Goal: Transaction & Acquisition: Purchase product/service

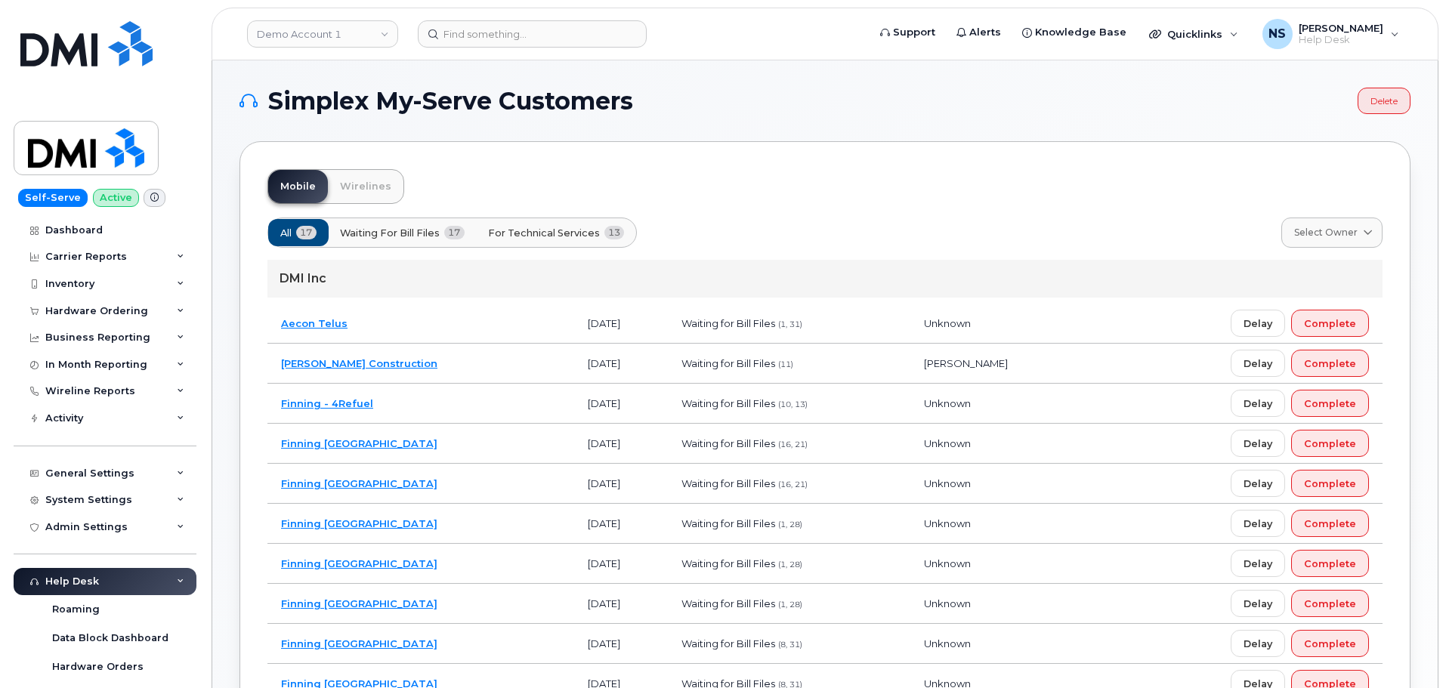
click at [314, 48] on div "Demo Account 1" at bounding box center [323, 34] width 166 height 30
click at [313, 38] on link "Demo Account 1" at bounding box center [322, 33] width 151 height 27
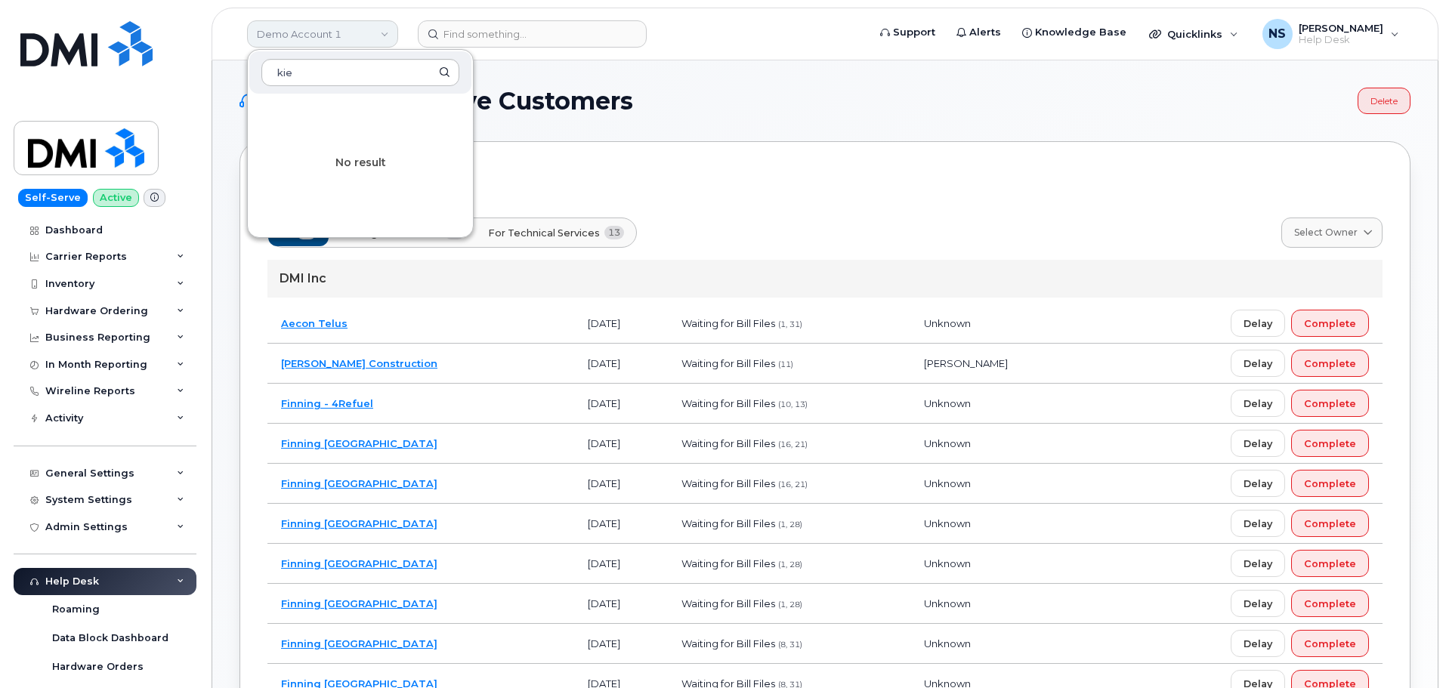
type input "ki"
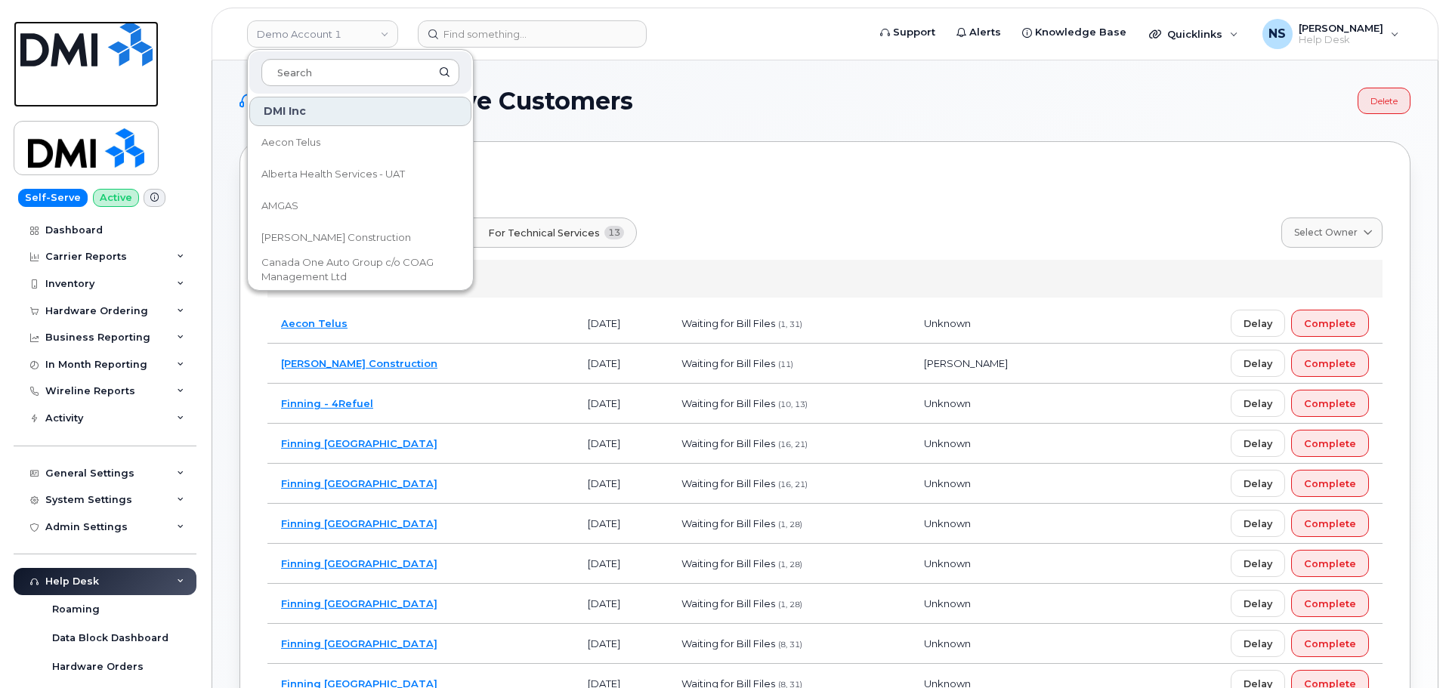
click at [59, 45] on img at bounding box center [86, 43] width 132 height 45
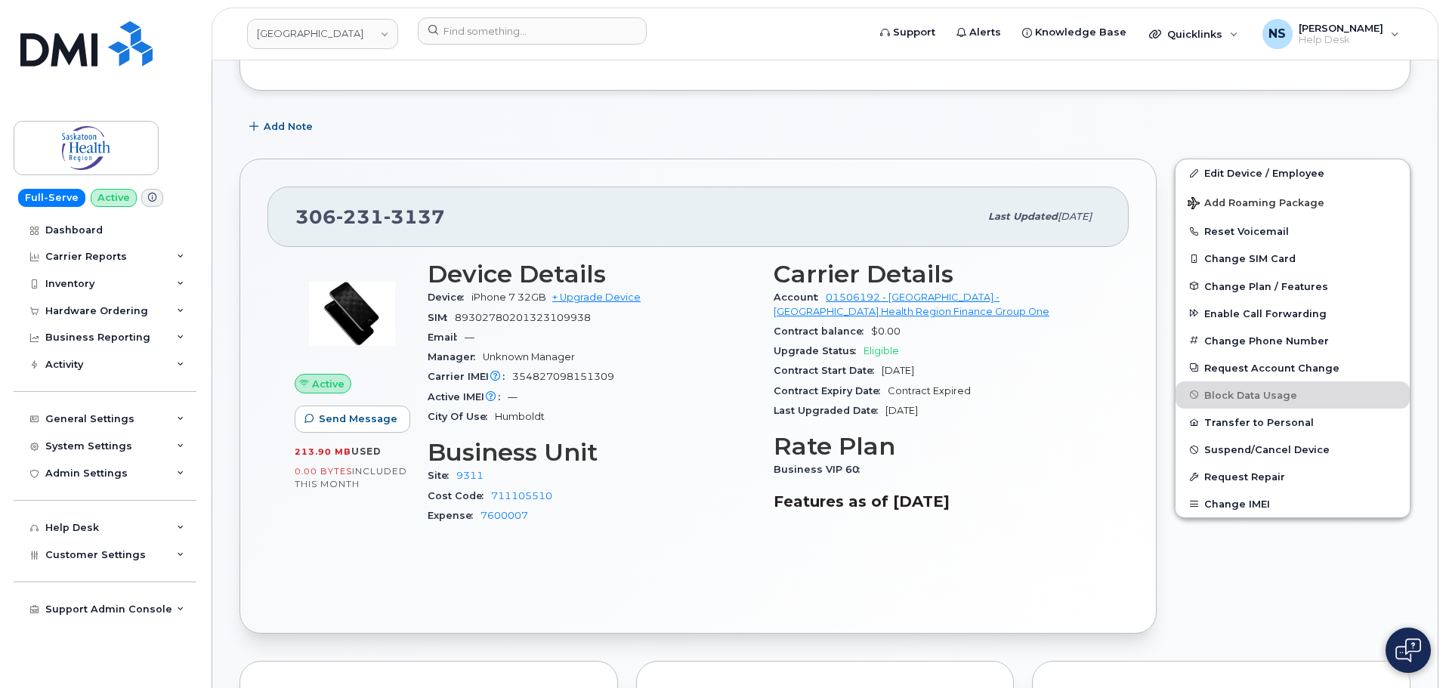
scroll to position [227, 0]
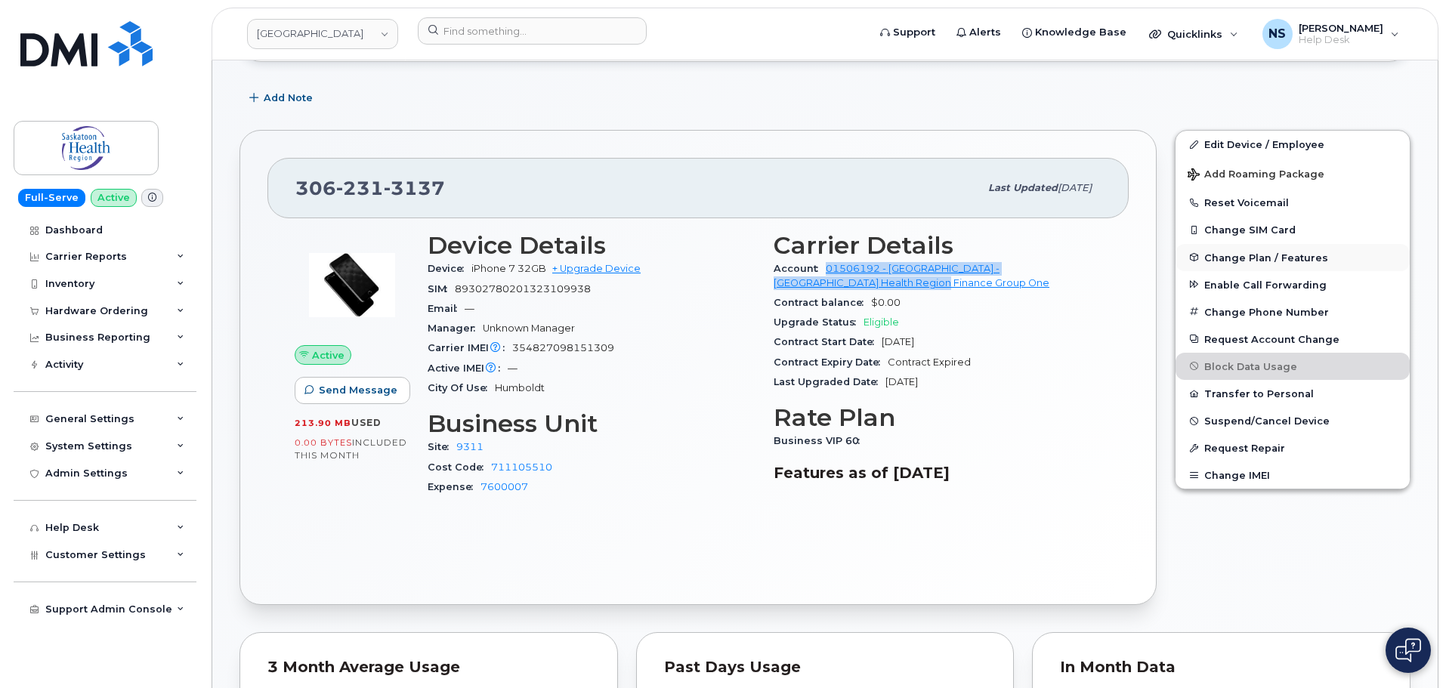
drag, startPoint x: 823, startPoint y: 268, endPoint x: 1206, endPoint y: 254, distance: 383.4
click at [1035, 289] on div "Account 01506192 - SaskTel - Saskatoon Health Region Finance Group One" at bounding box center [938, 276] width 328 height 34
copy link "01506192 - SaskTel - Saskatoon Health Region Finance Group One"
click at [506, 281] on div "SIM 89302780201323109938" at bounding box center [592, 290] width 328 height 20
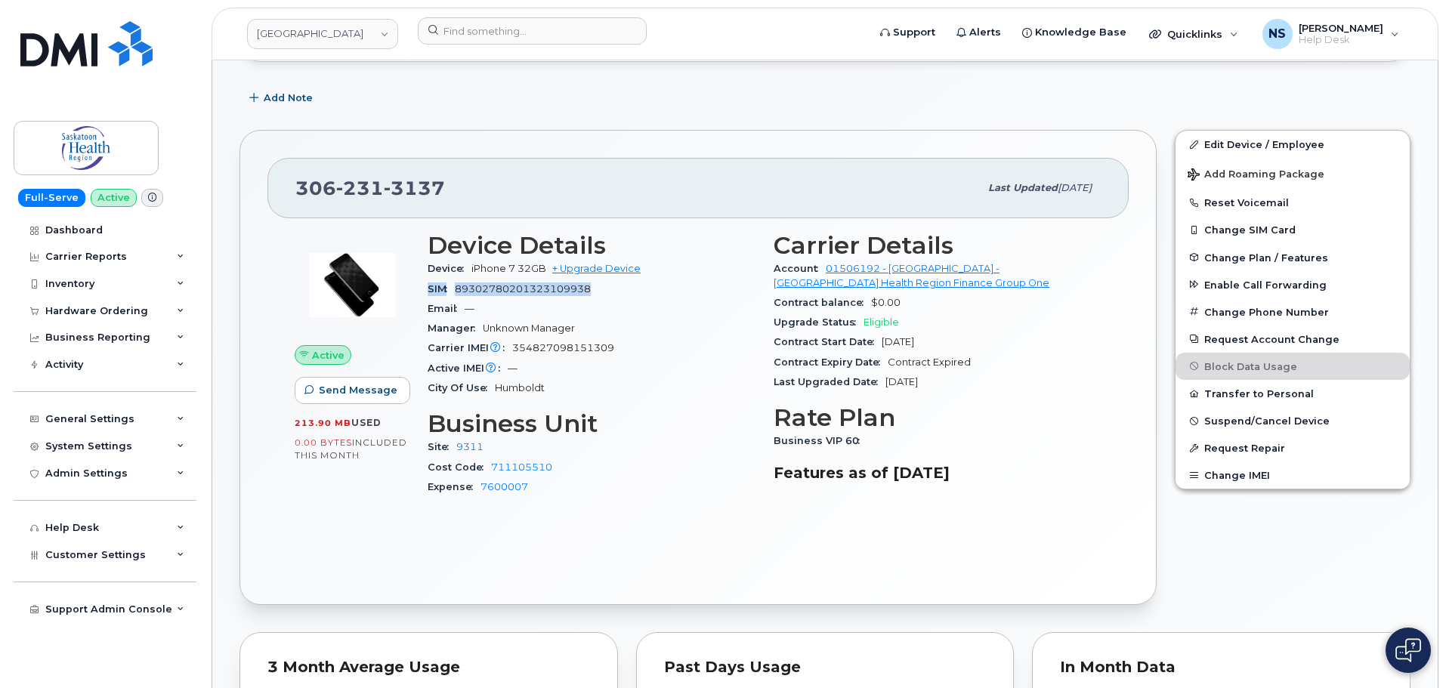
drag, startPoint x: 506, startPoint y: 281, endPoint x: 522, endPoint y: 271, distance: 19.3
click at [506, 280] on div "SIM 89302780201323109938" at bounding box center [592, 290] width 328 height 20
click at [538, 282] on div "SIM 89302780201323109938" at bounding box center [592, 290] width 328 height 20
click at [538, 281] on div "SIM 89302780201323109938" at bounding box center [592, 290] width 328 height 20
click at [549, 347] on span "354827098151309" at bounding box center [563, 347] width 102 height 11
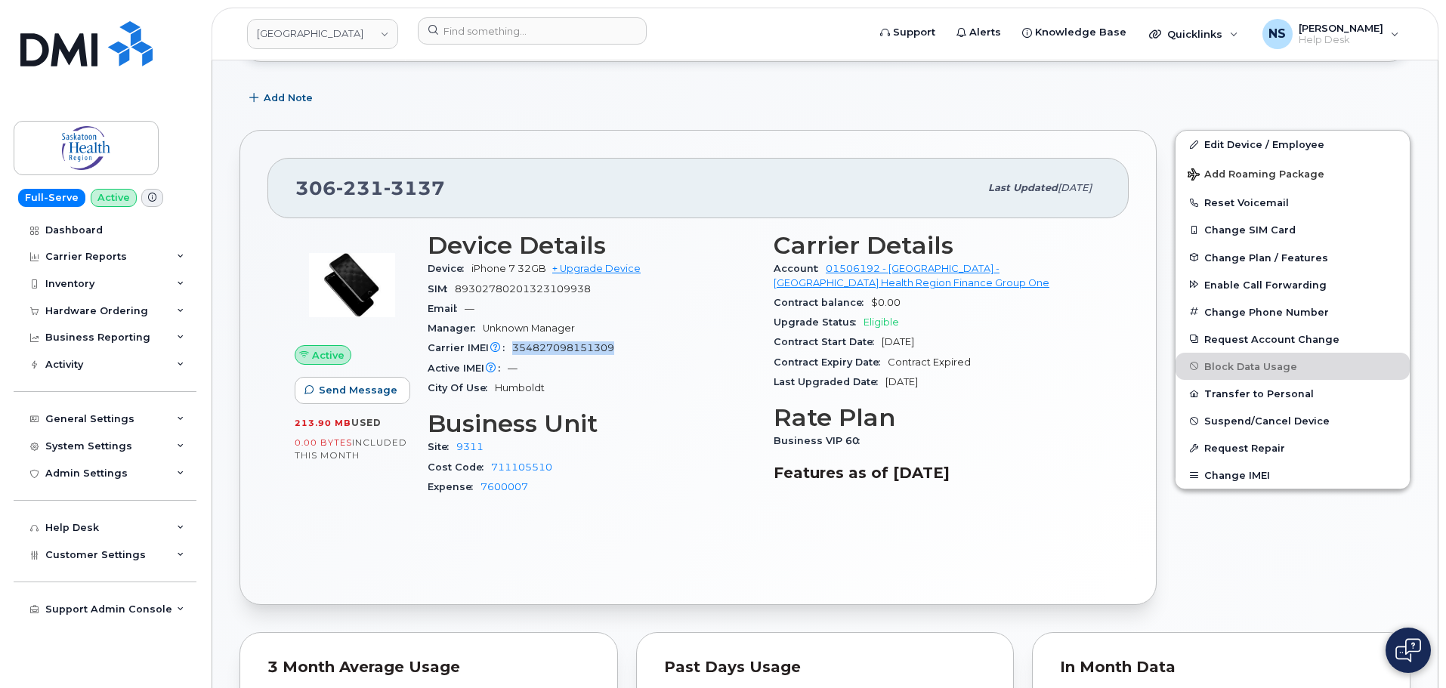
click at [549, 347] on span "354827098151309" at bounding box center [563, 347] width 102 height 11
copy span "354827098151309"
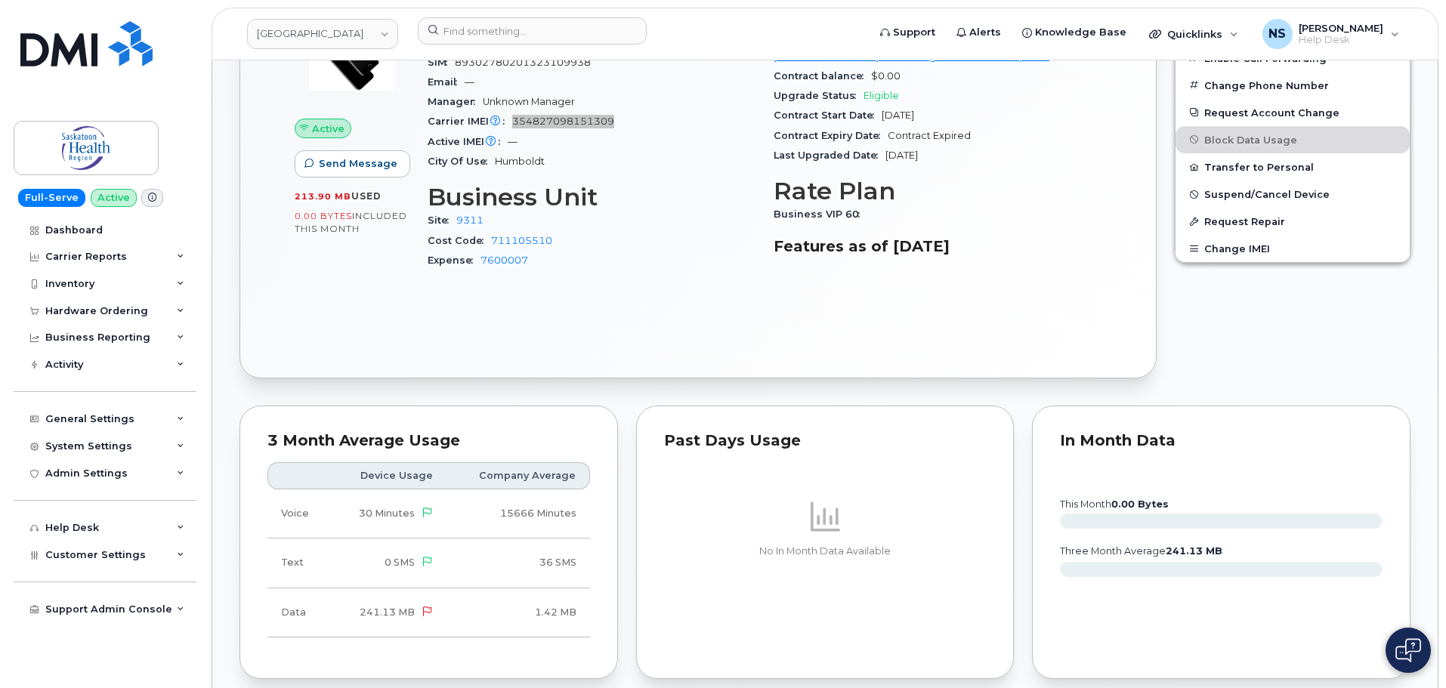
scroll to position [378, 0]
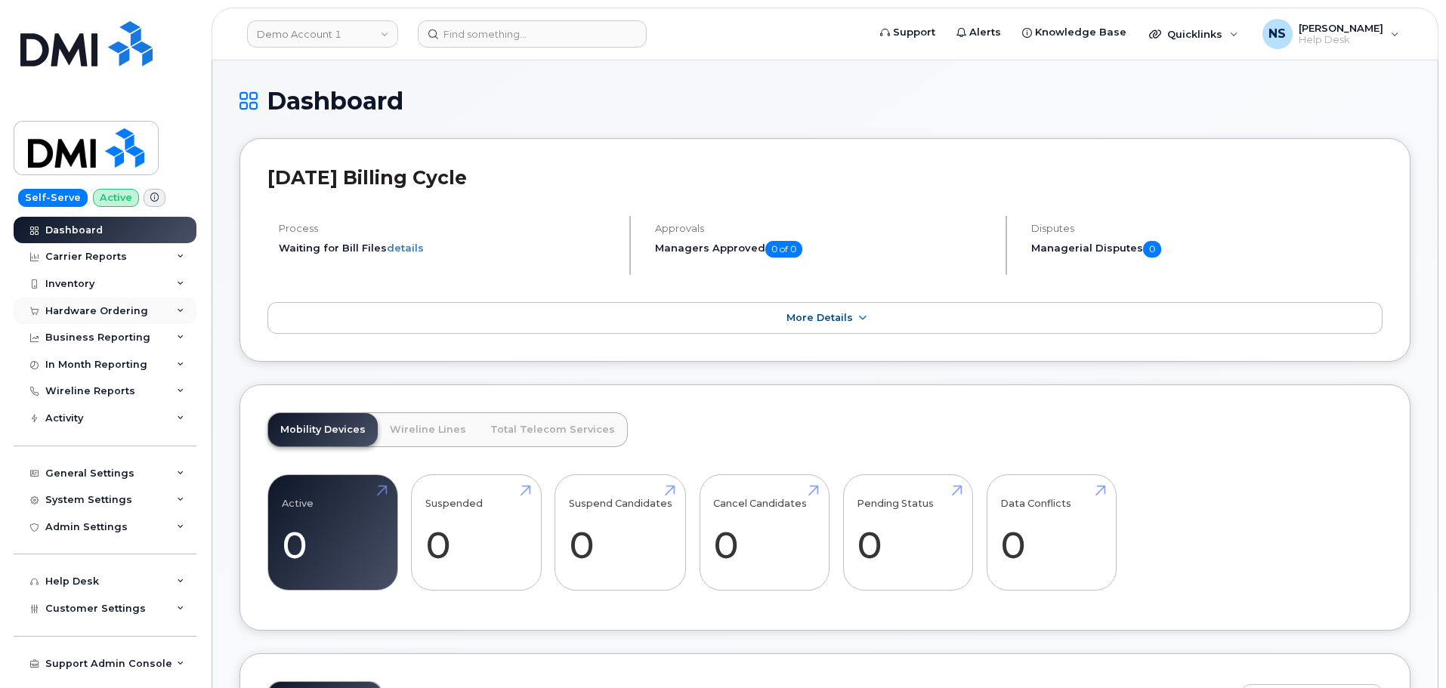
click at [105, 313] on div "Hardware Ordering" at bounding box center [96, 311] width 103 height 12
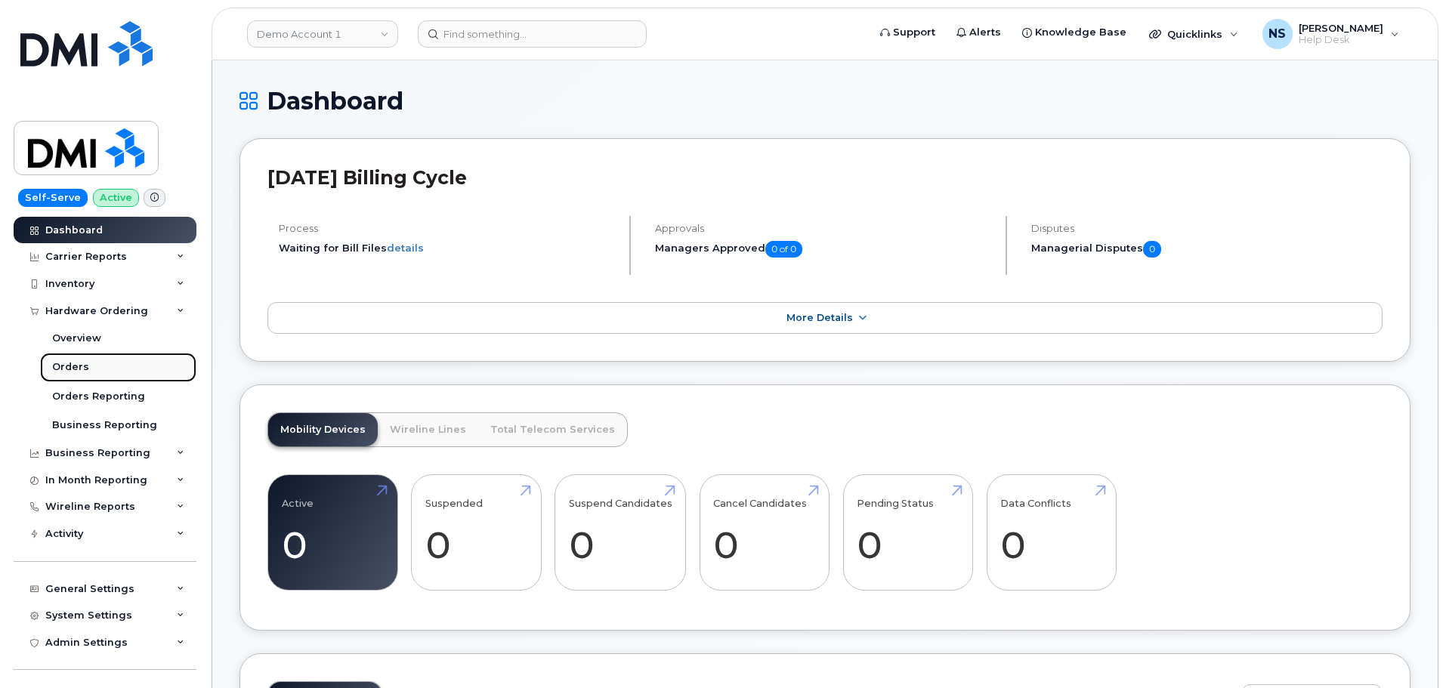
click at [88, 374] on link "Orders" at bounding box center [118, 367] width 156 height 29
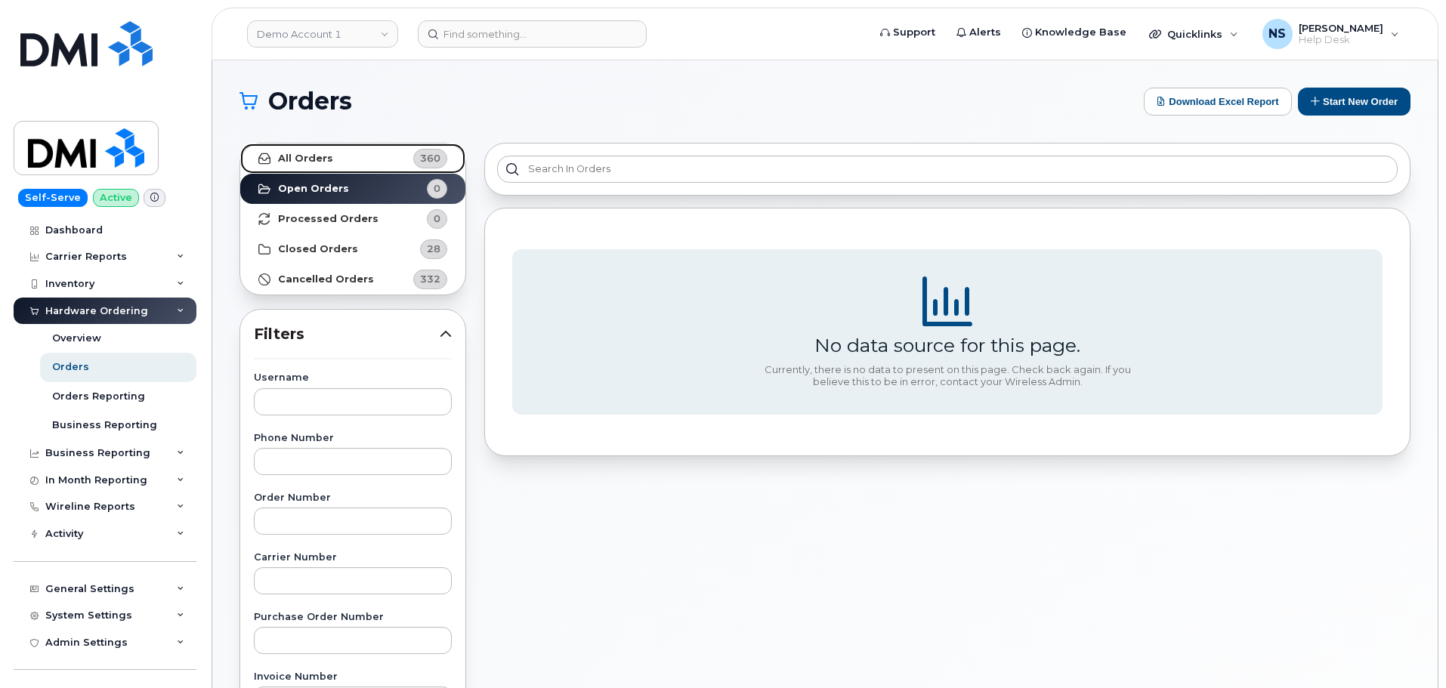
click at [315, 166] on link "All Orders 360" at bounding box center [352, 159] width 225 height 30
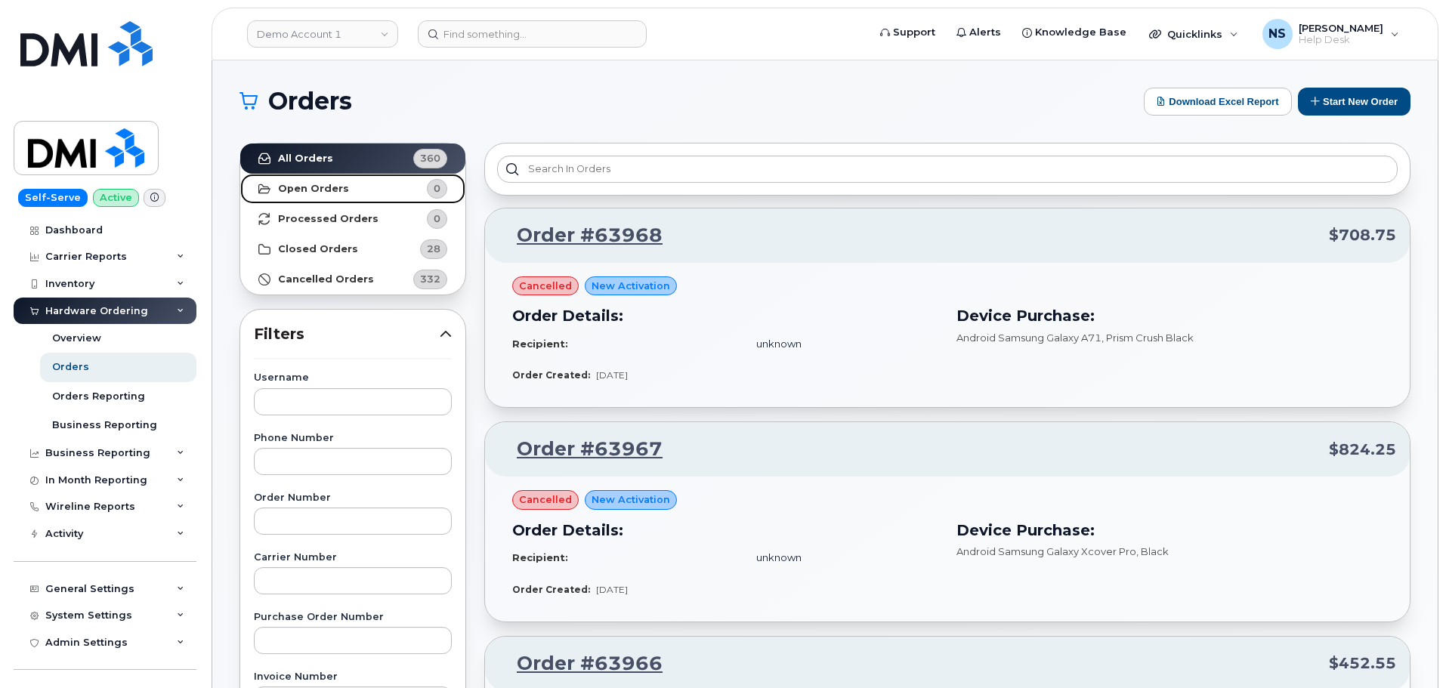
click at [343, 192] on link "Open Orders 0" at bounding box center [352, 189] width 225 height 30
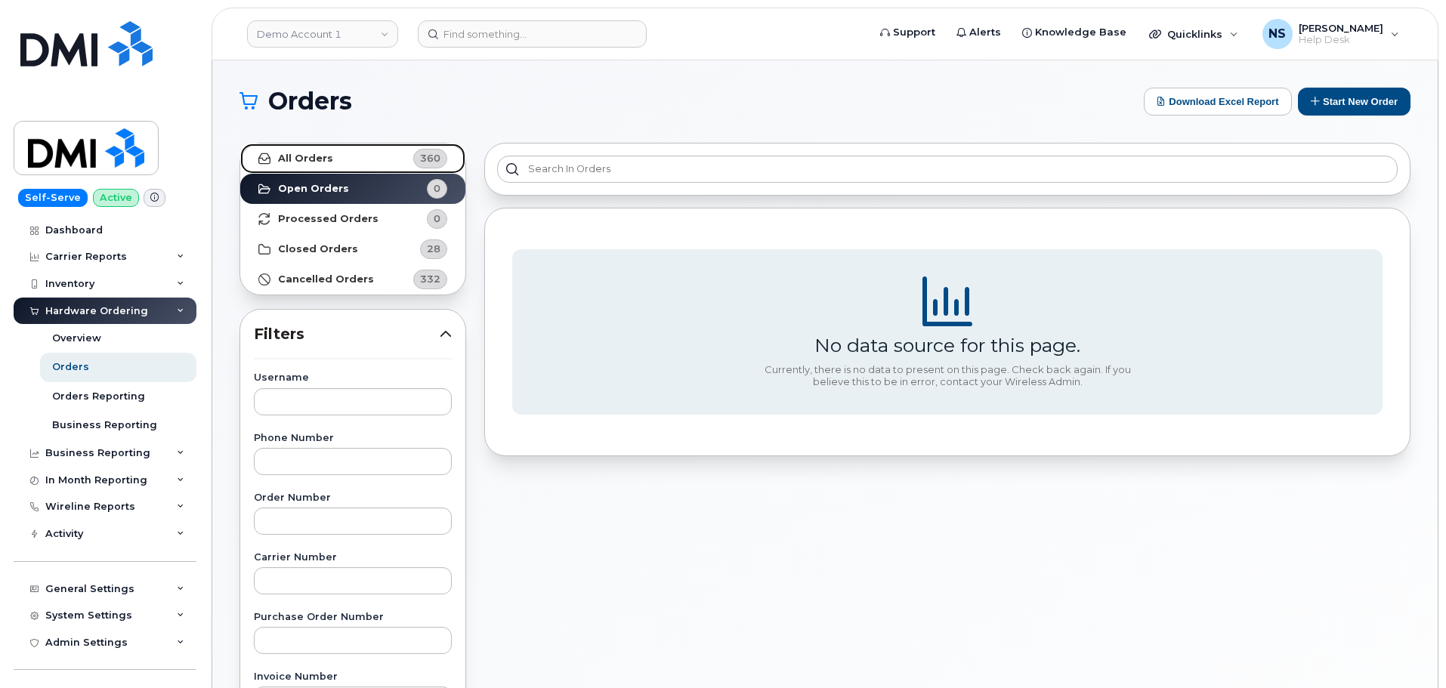
click at [363, 151] on link "All Orders 360" at bounding box center [352, 159] width 225 height 30
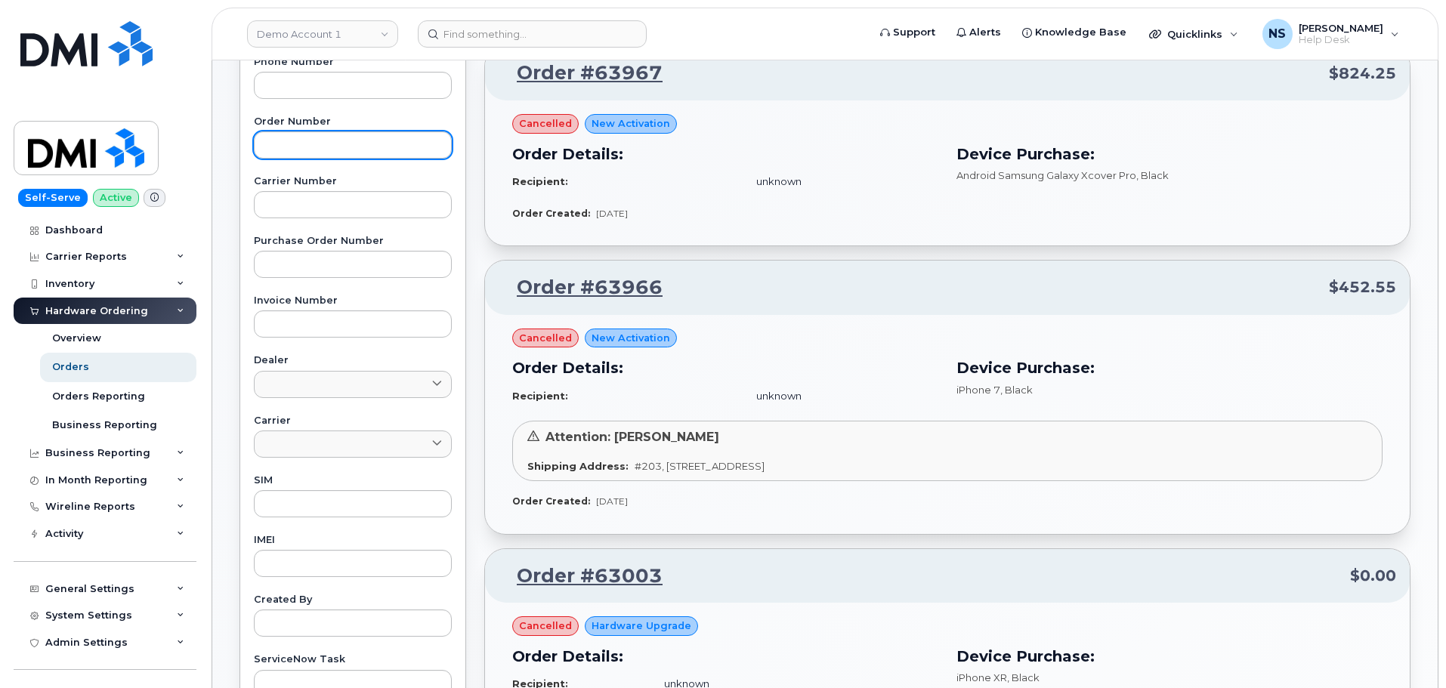
scroll to position [302, 0]
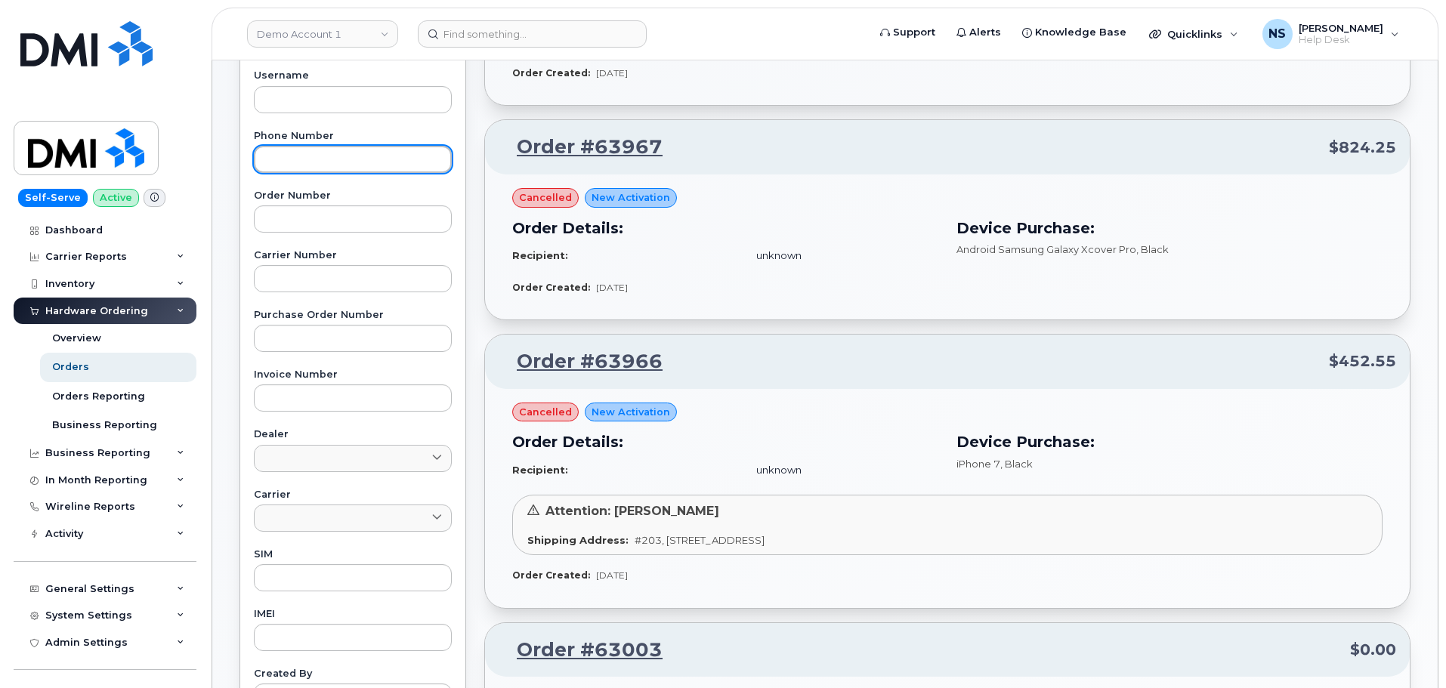
click at [333, 151] on input "text" at bounding box center [353, 159] width 198 height 27
paste input "7812901099"
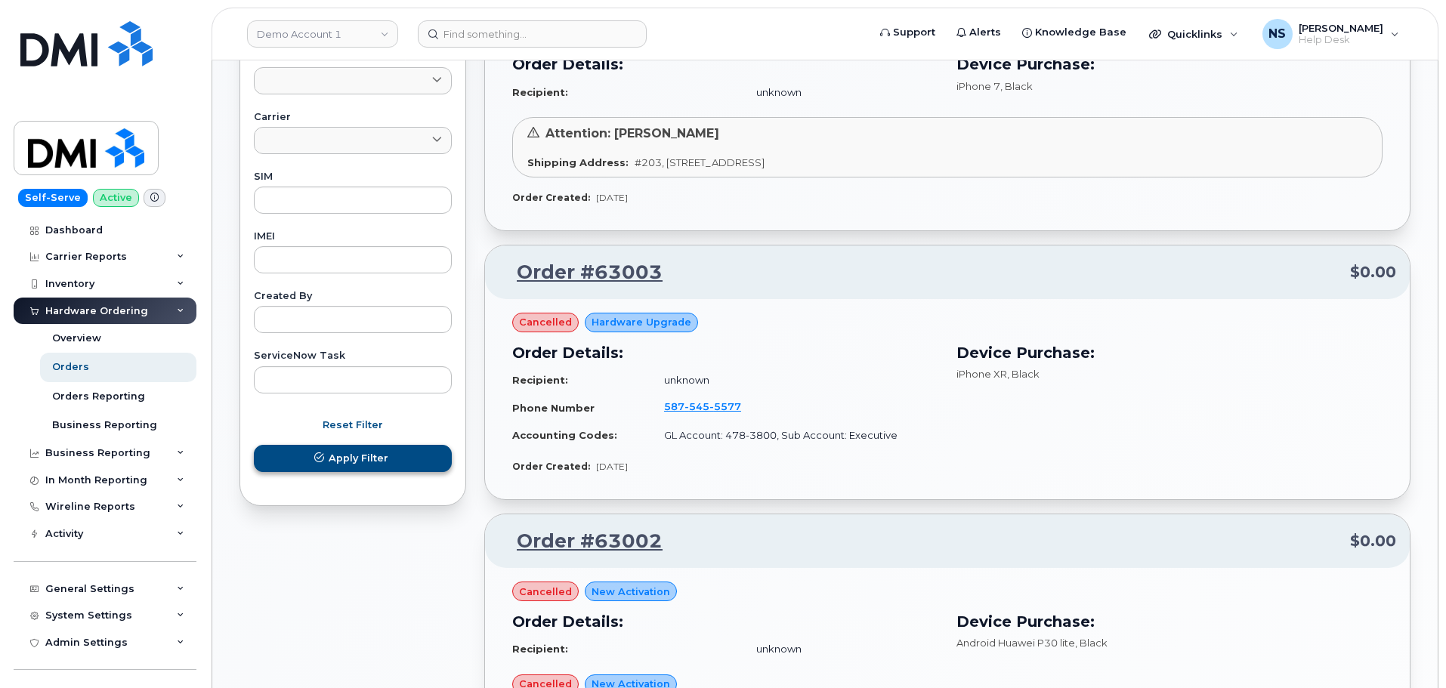
type input "7812901099"
drag, startPoint x: 379, startPoint y: 463, endPoint x: 378, endPoint y: 452, distance: 11.4
click at [379, 461] on span "Apply Filter" at bounding box center [359, 458] width 60 height 14
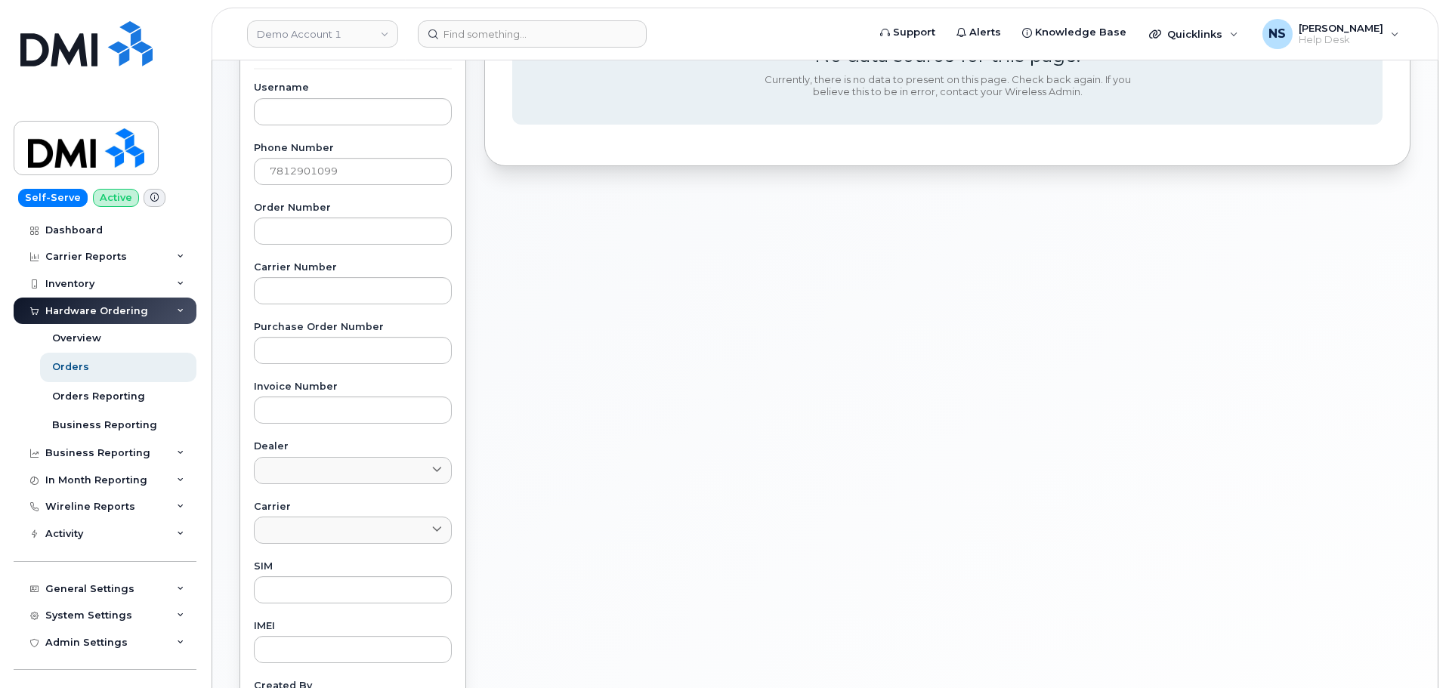
scroll to position [120, 0]
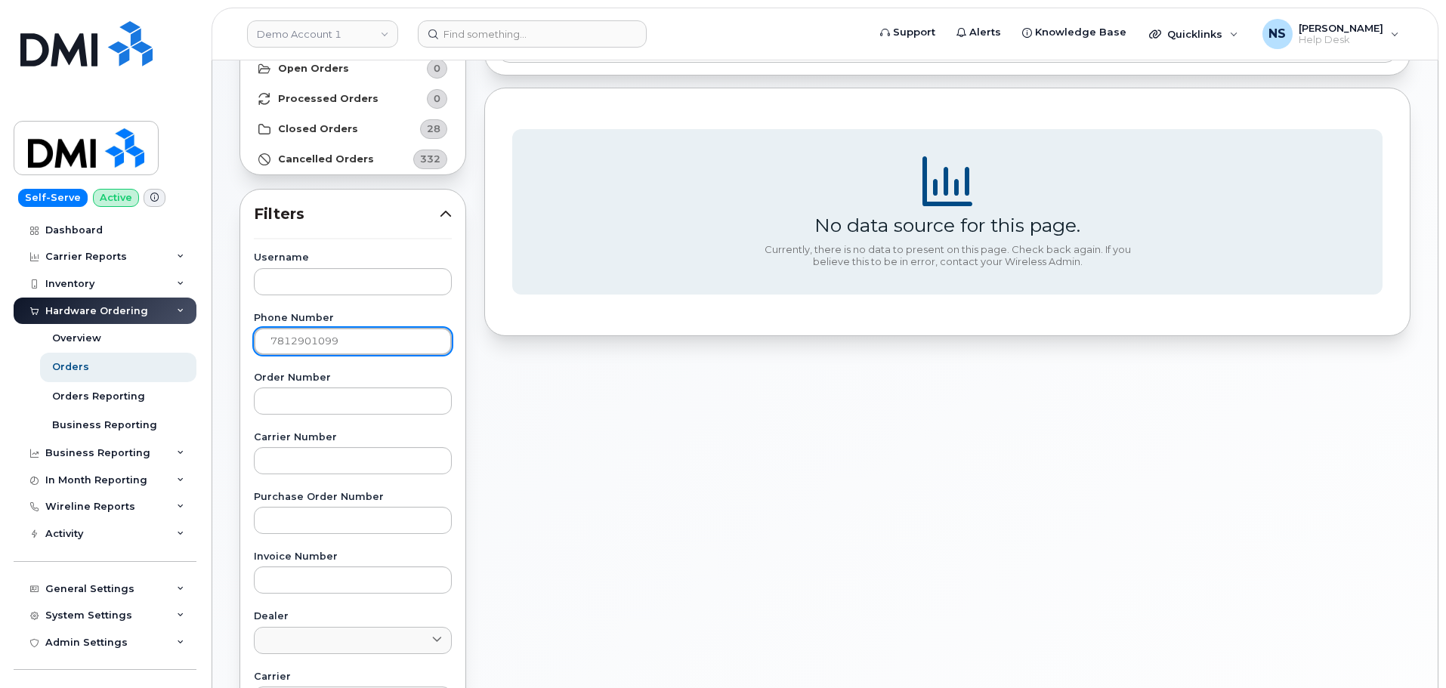
drag, startPoint x: 400, startPoint y: 334, endPoint x: 161, endPoint y: 318, distance: 239.3
click at [212, 325] on div "Demo Account 1 Support Alerts Knowledge Base Quicklinks Suspend / Cancel Device…" at bounding box center [825, 516] width 1226 height 1153
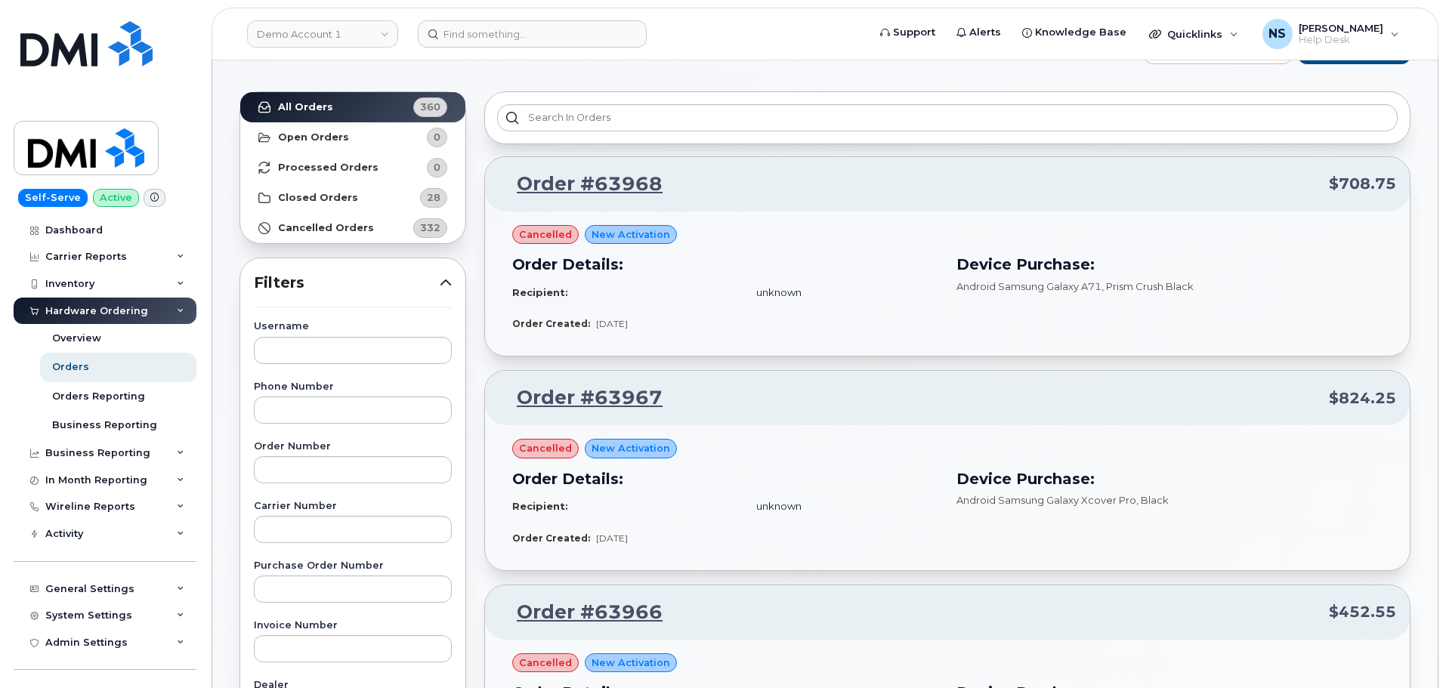
scroll to position [0, 0]
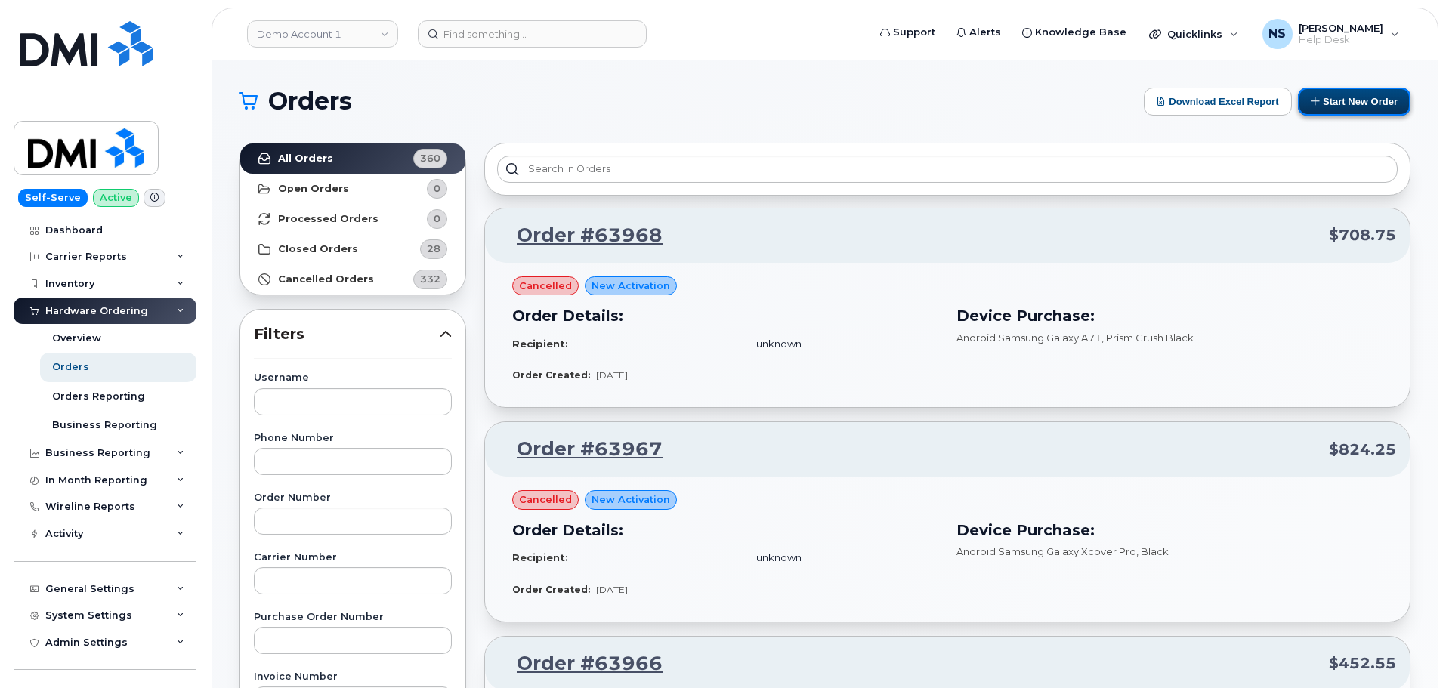
click at [1345, 98] on button "Start New Order" at bounding box center [1354, 102] width 113 height 28
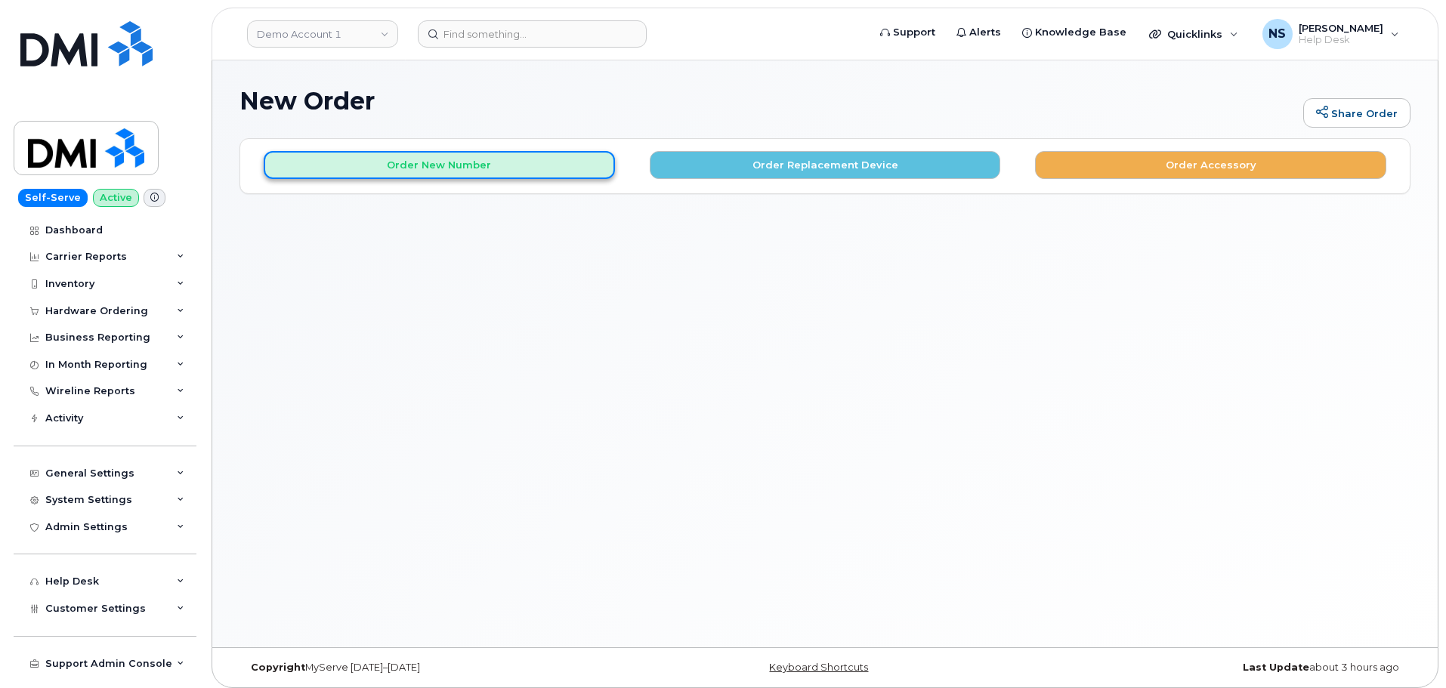
click at [529, 173] on button "Order New Number" at bounding box center [439, 165] width 351 height 28
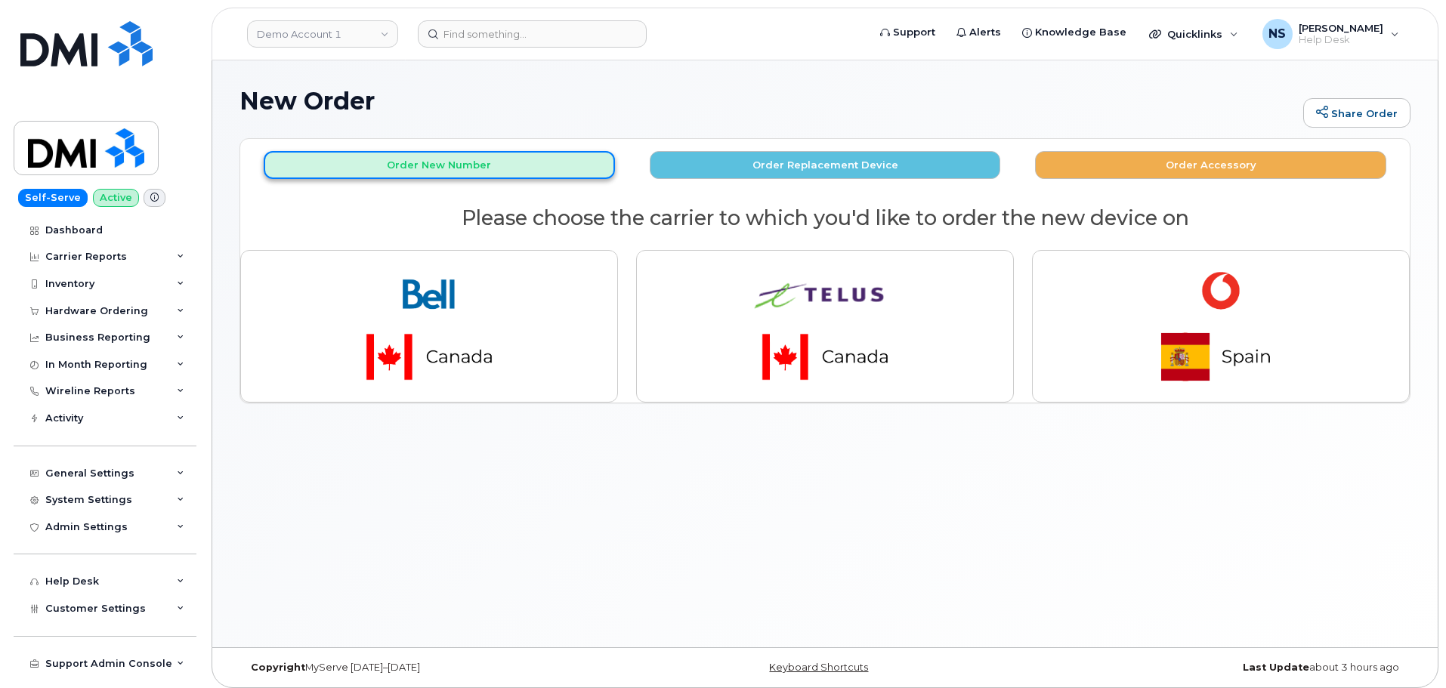
click at [575, 159] on button "Order New Number" at bounding box center [439, 165] width 351 height 28
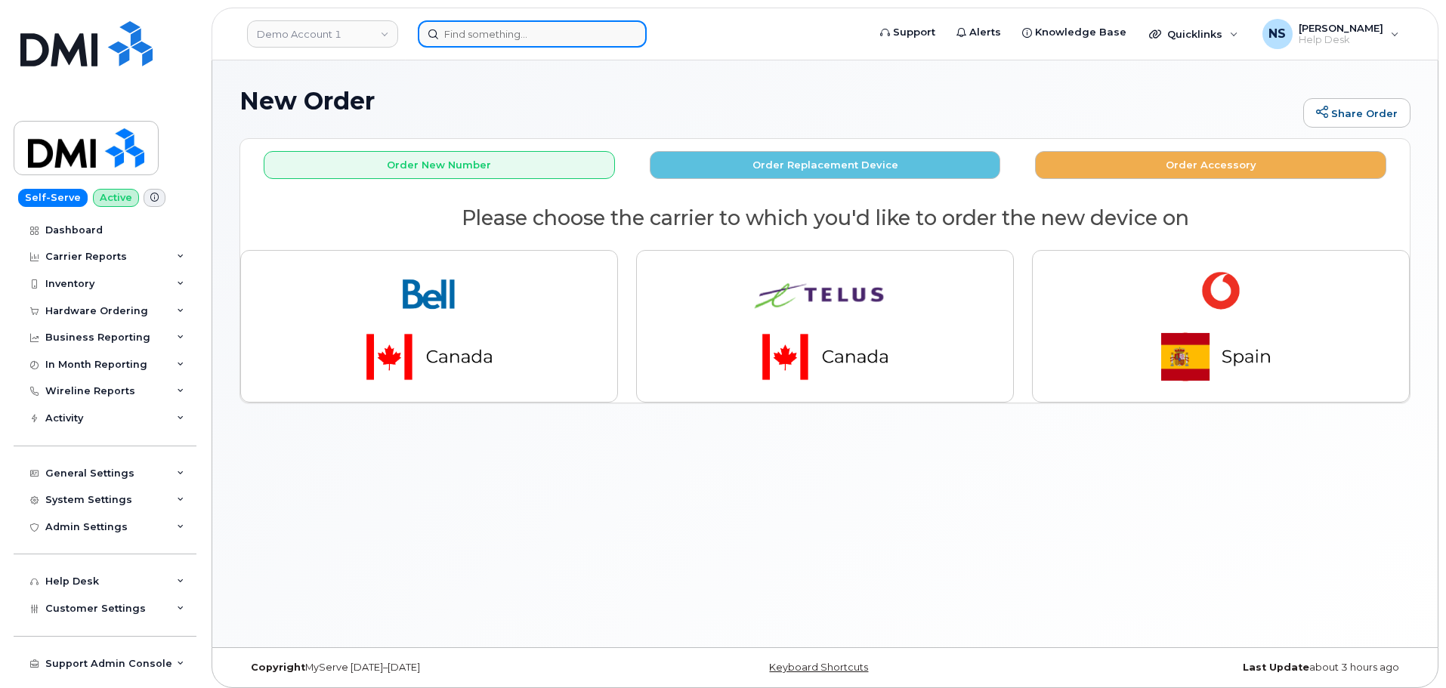
click at [556, 36] on input at bounding box center [532, 33] width 229 height 27
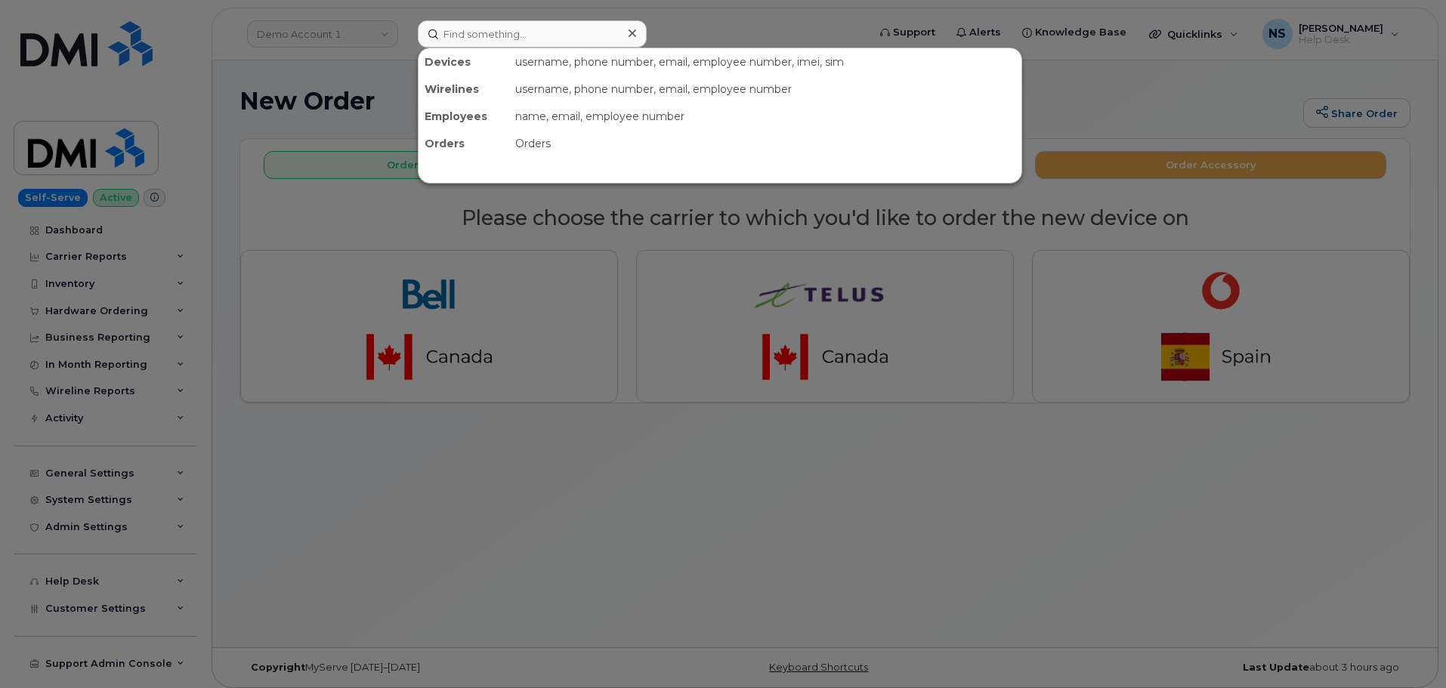
click at [912, 456] on div at bounding box center [723, 344] width 1446 height 688
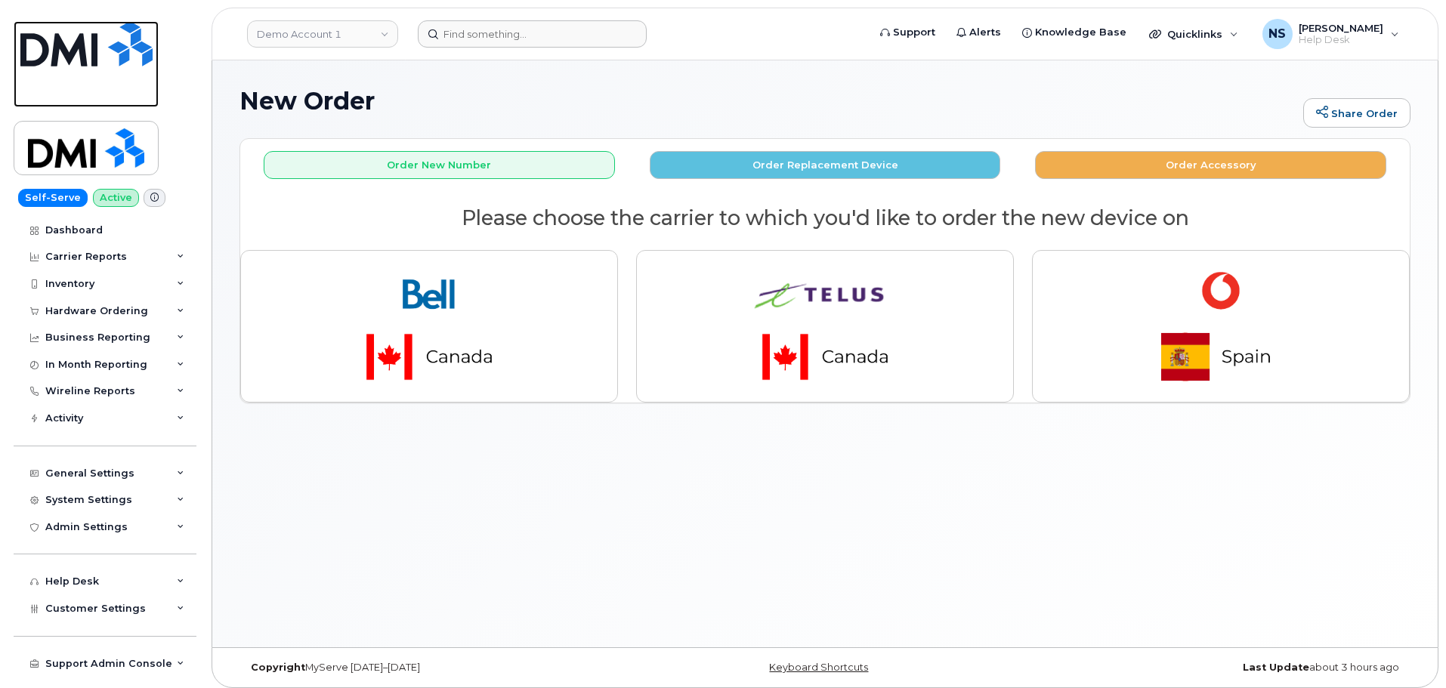
drag, startPoint x: 45, startPoint y: 76, endPoint x: 66, endPoint y: 78, distance: 22.0
click at [45, 76] on link at bounding box center [86, 64] width 145 height 86
